Goal: Check status: Check status

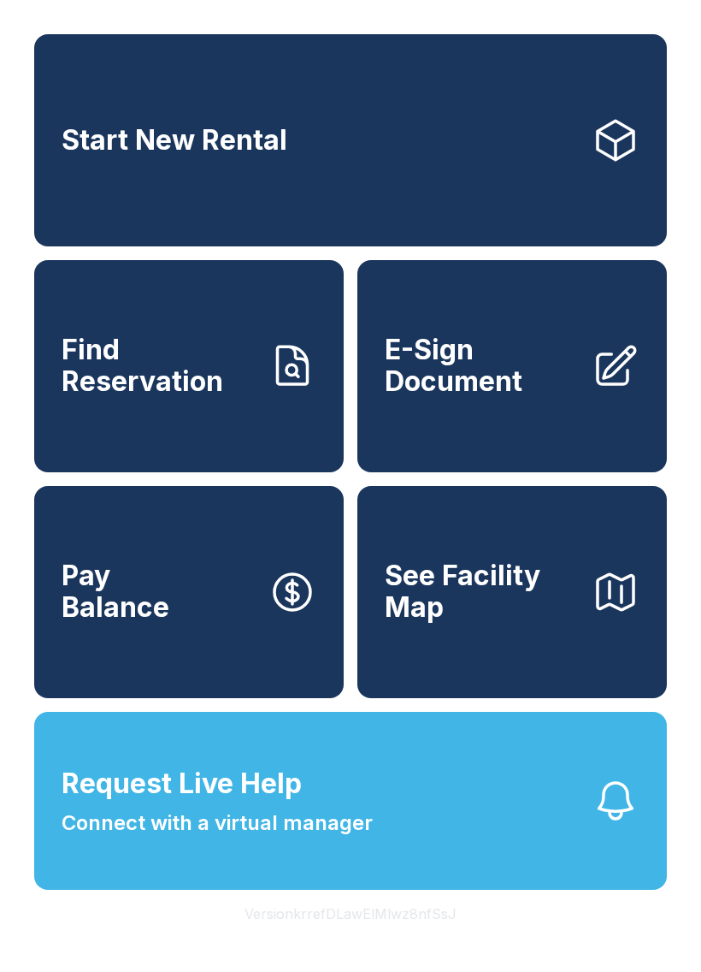
click at [217, 138] on span "Start New Rental" at bounding box center [175, 141] width 226 height 32
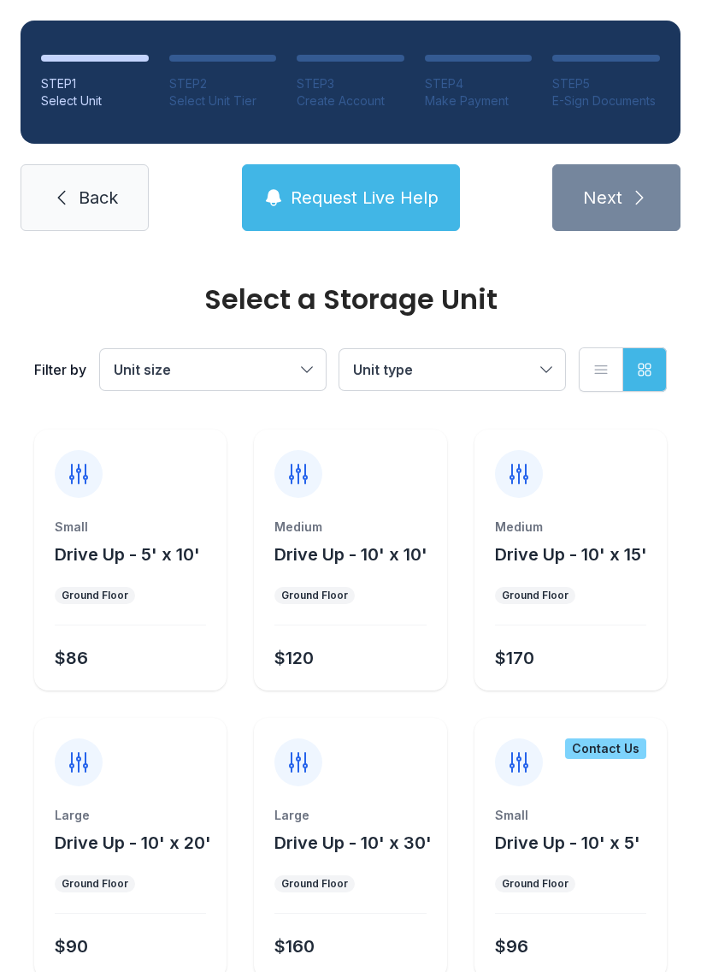
click at [68, 229] on link "Back" at bounding box center [85, 197] width 128 height 67
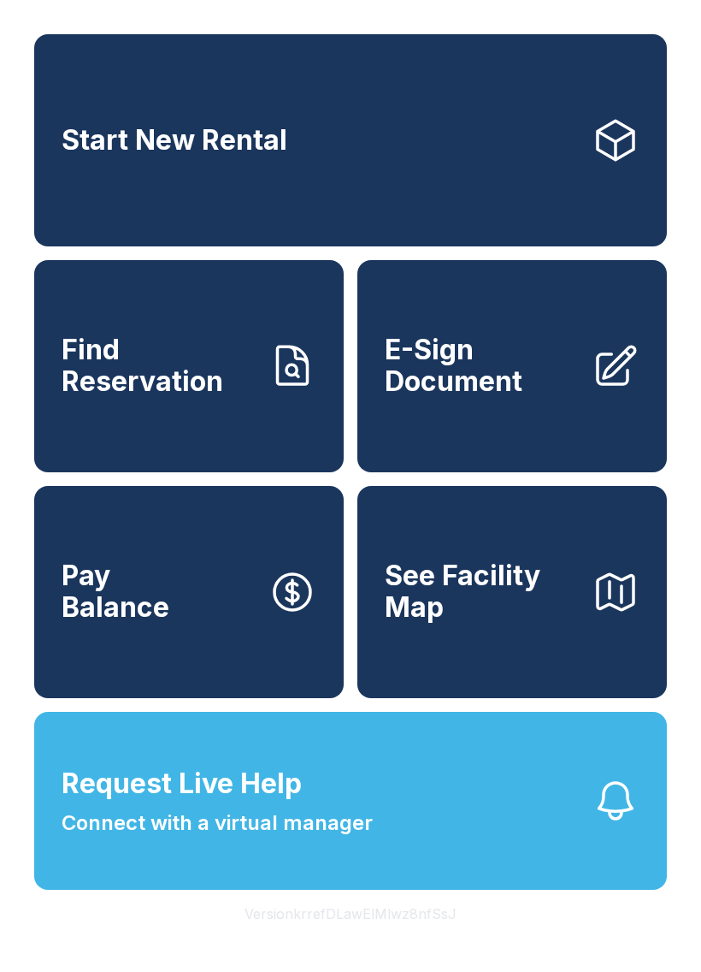
click at [194, 366] on span "Find Reservation" at bounding box center [158, 365] width 193 height 62
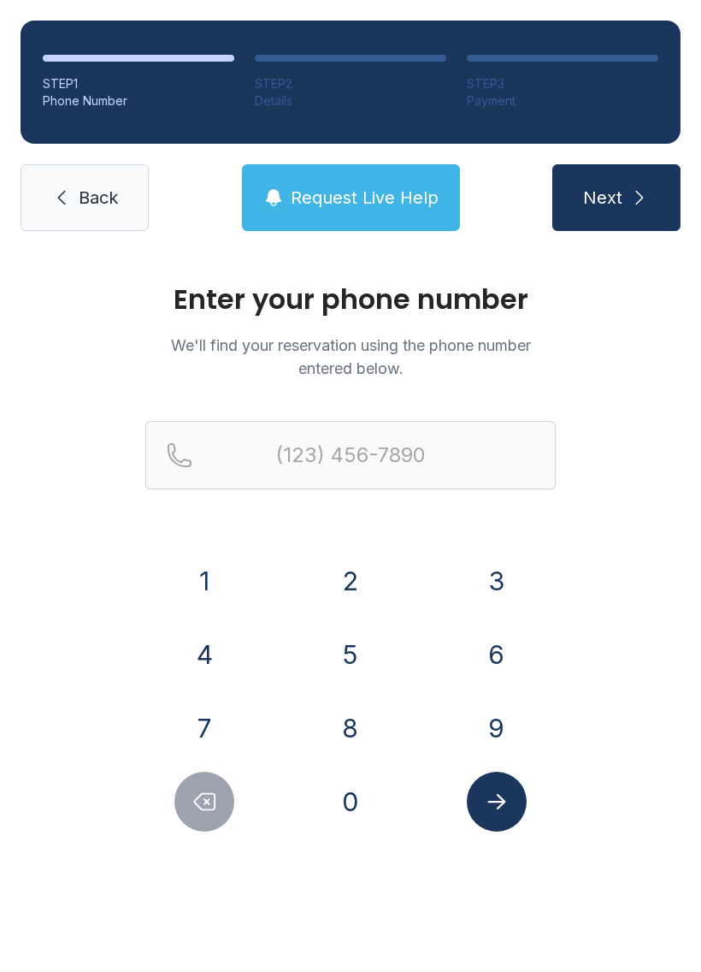
click at [223, 727] on button "7" at bounding box center [204, 728] width 60 height 60
click at [368, 804] on button "0" at bounding box center [351, 801] width 60 height 60
click at [493, 651] on button "6" at bounding box center [497, 654] width 60 height 60
click at [504, 740] on button "9" at bounding box center [497, 728] width 60 height 60
click at [213, 735] on button "7" at bounding box center [204, 728] width 60 height 60
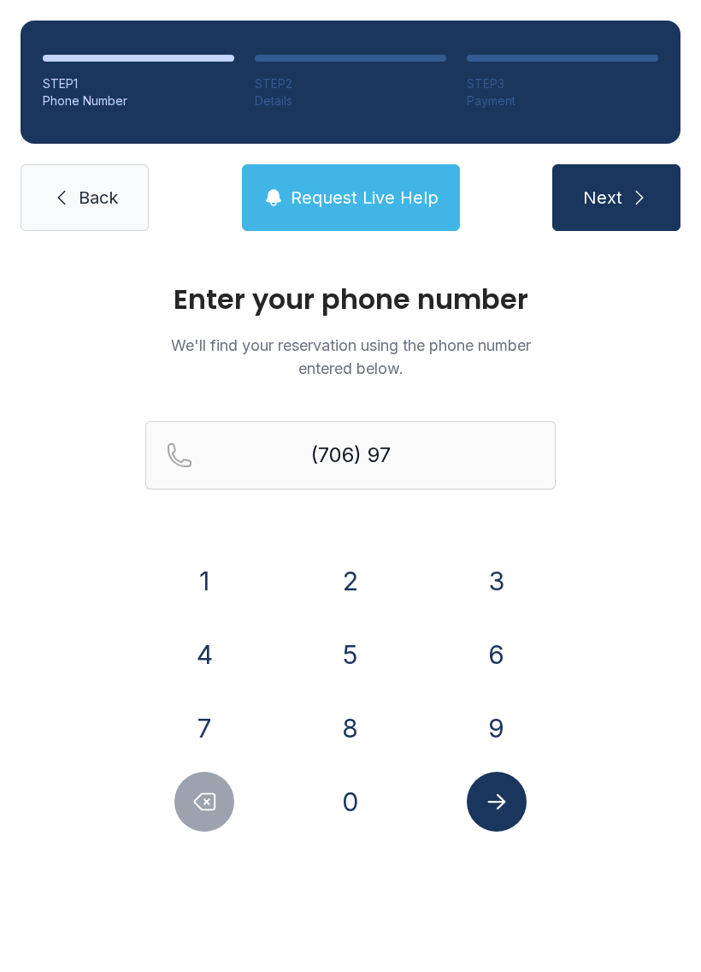
click at [210, 659] on button "4" at bounding box center [204, 654] width 60 height 60
click at [350, 814] on button "0" at bounding box center [351, 801] width 60 height 60
click at [205, 647] on button "4" at bounding box center [204, 654] width 60 height 60
click at [334, 804] on button "0" at bounding box center [351, 801] width 60 height 60
click at [333, 803] on button "0" at bounding box center [351, 801] width 60 height 60
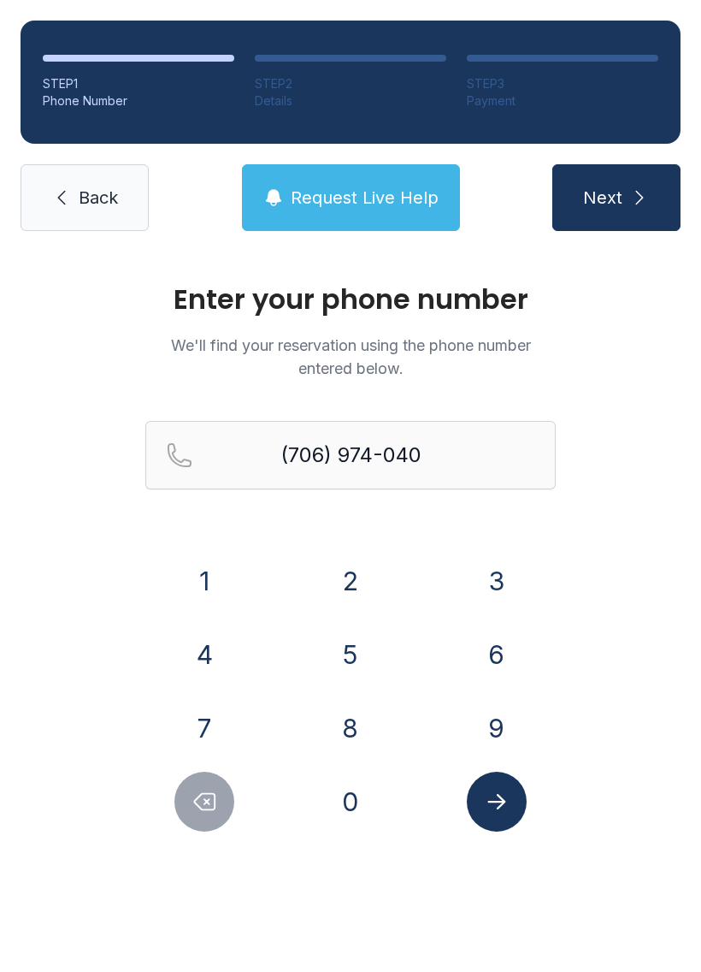
type input "[PHONE_NUMBER]"
click at [499, 814] on button "Submit lookup form" at bounding box center [497, 801] width 60 height 60
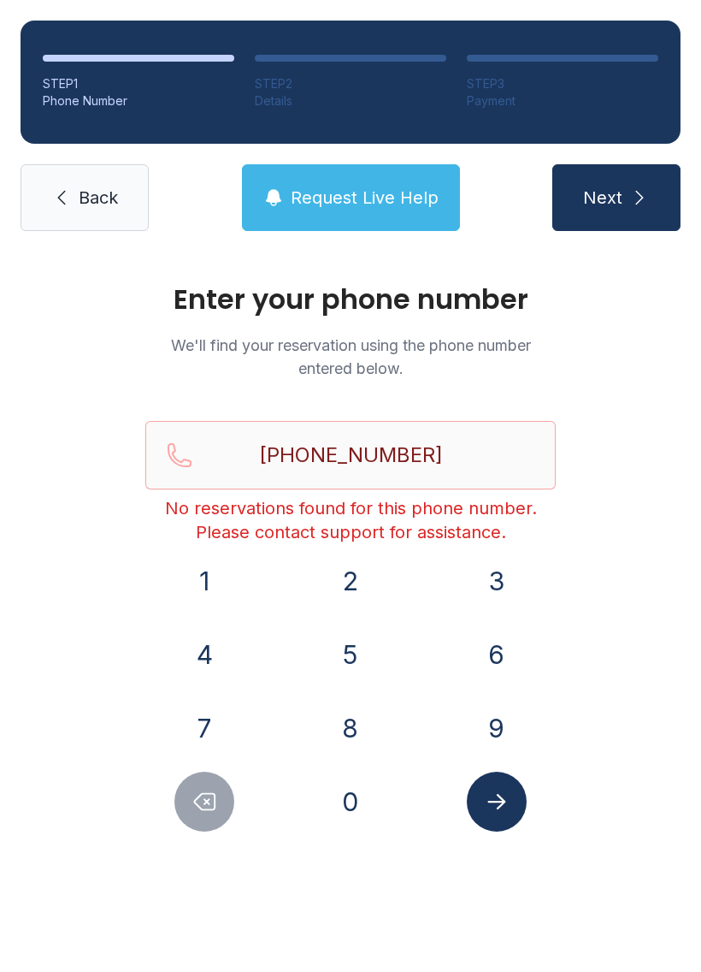
click at [62, 179] on link "Back" at bounding box center [85, 197] width 128 height 67
